Goal: Navigation & Orientation: Find specific page/section

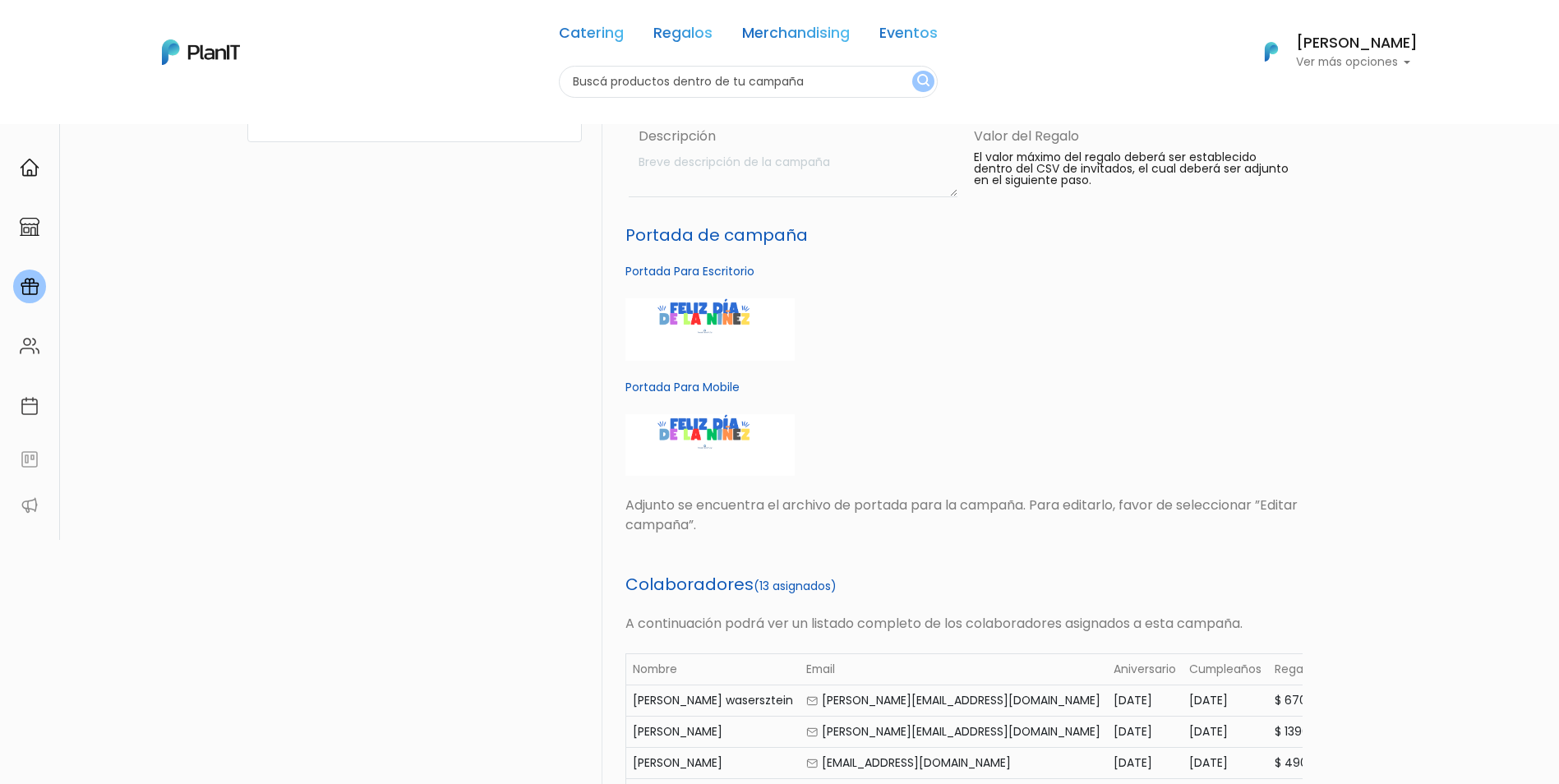
scroll to position [248, 0]
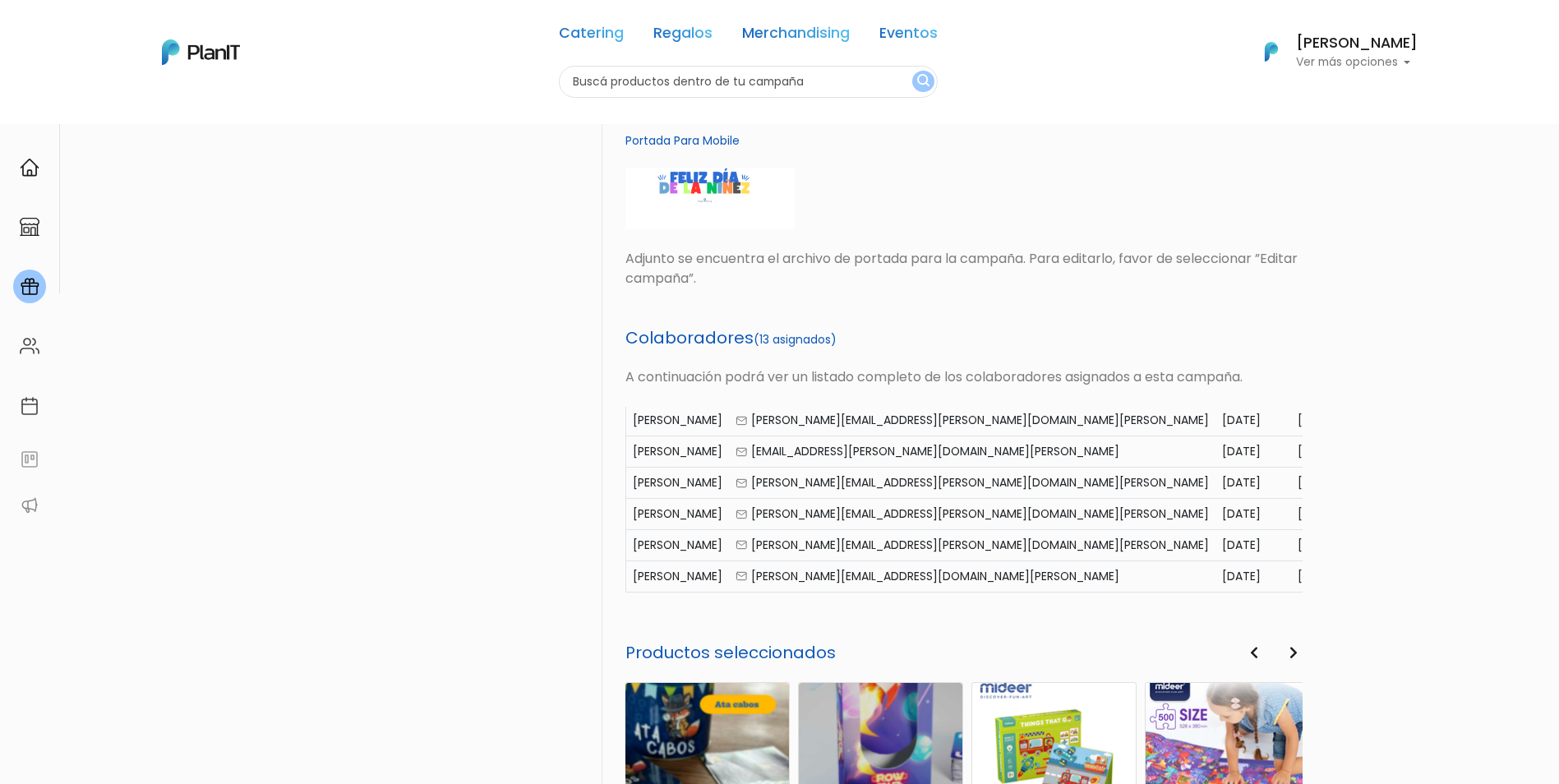
scroll to position [253, 0]
click at [1456, 490] on div "PlanITGo Creá y gestioná campañas personalizadas para cumpleaños, aniversarios …" at bounding box center [780, 310] width 1559 height 1603
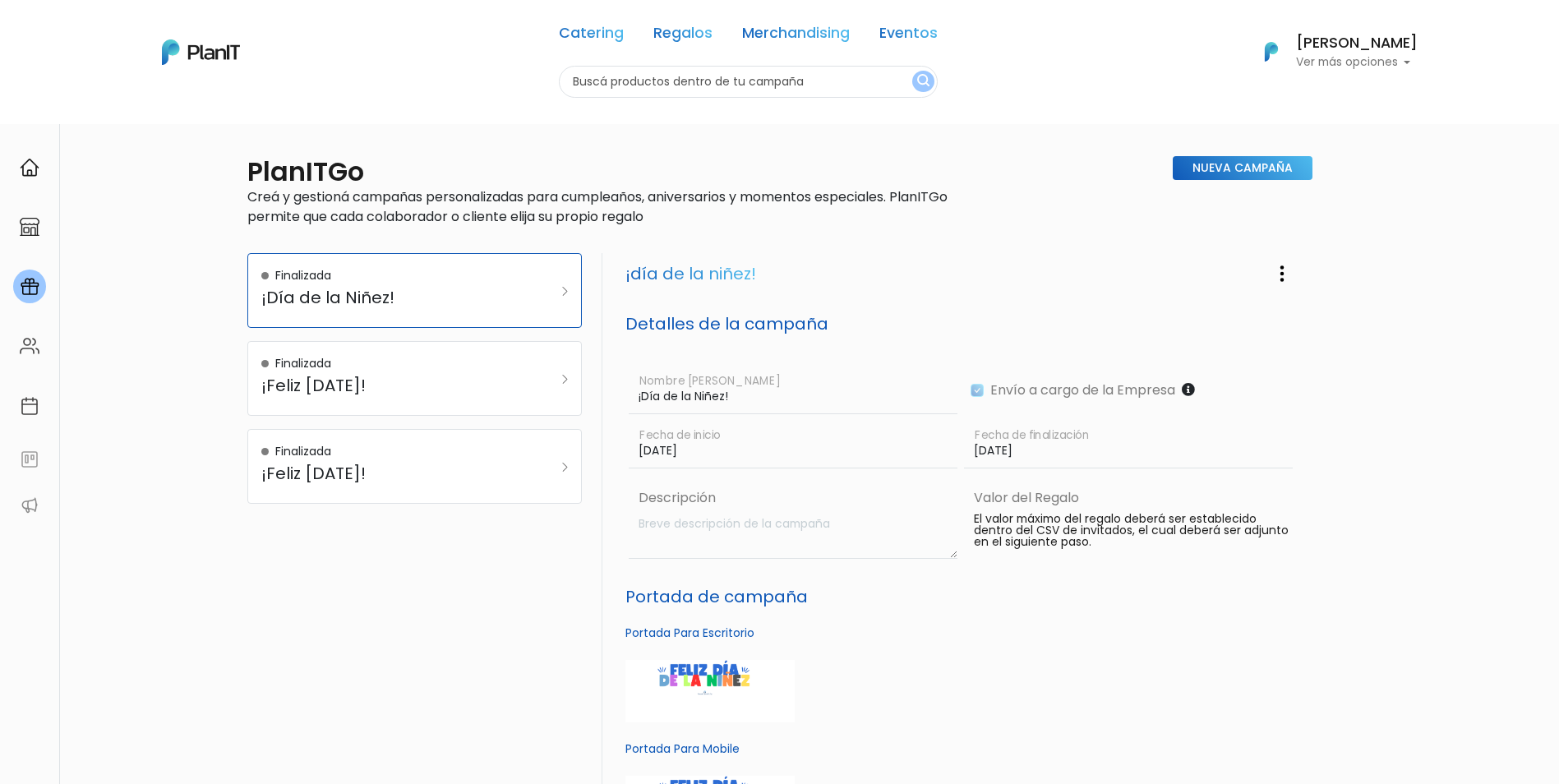
scroll to position [0, 0]
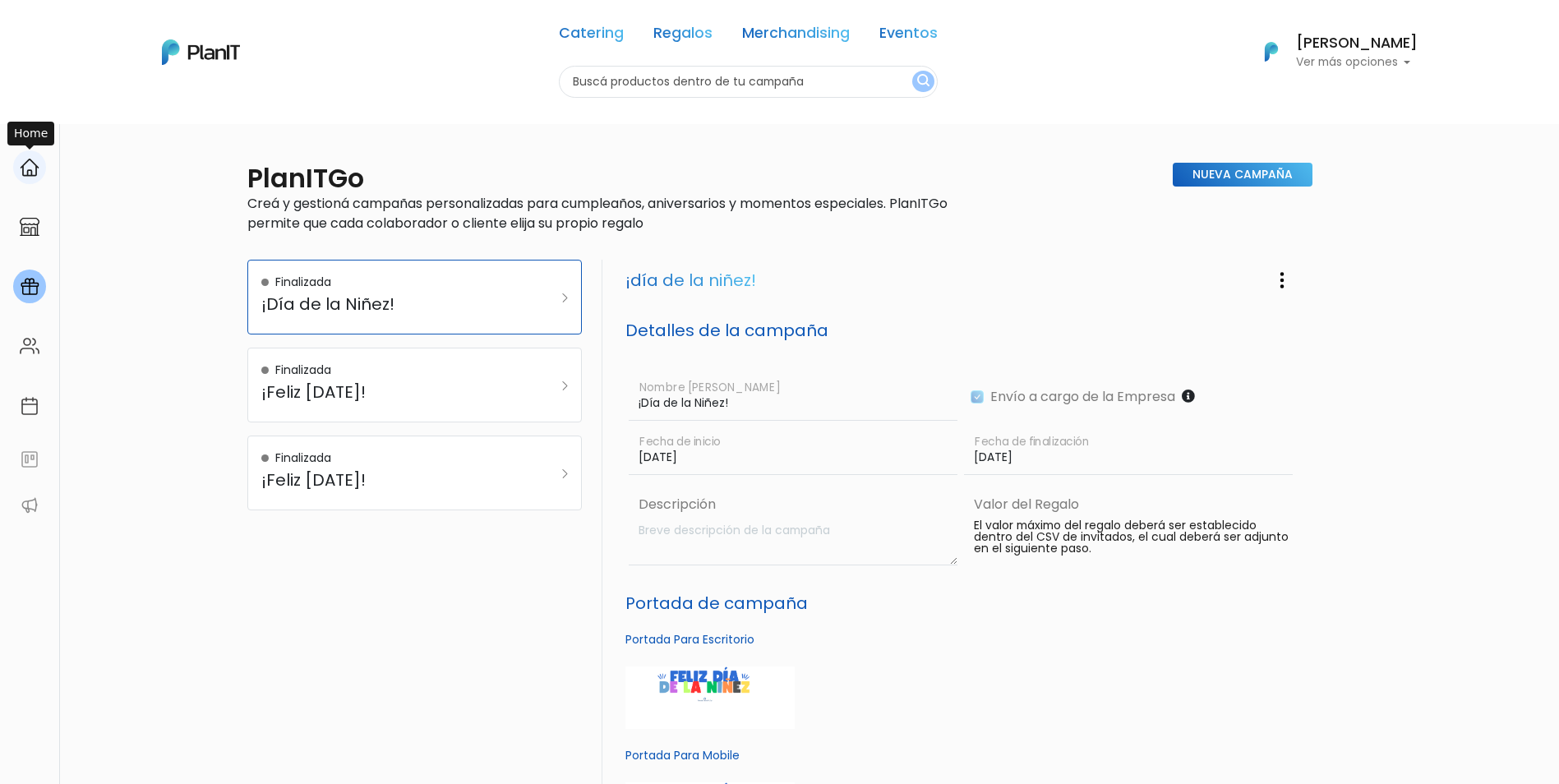
click at [34, 176] on img at bounding box center [29, 167] width 20 height 20
